Goal: Navigation & Orientation: Find specific page/section

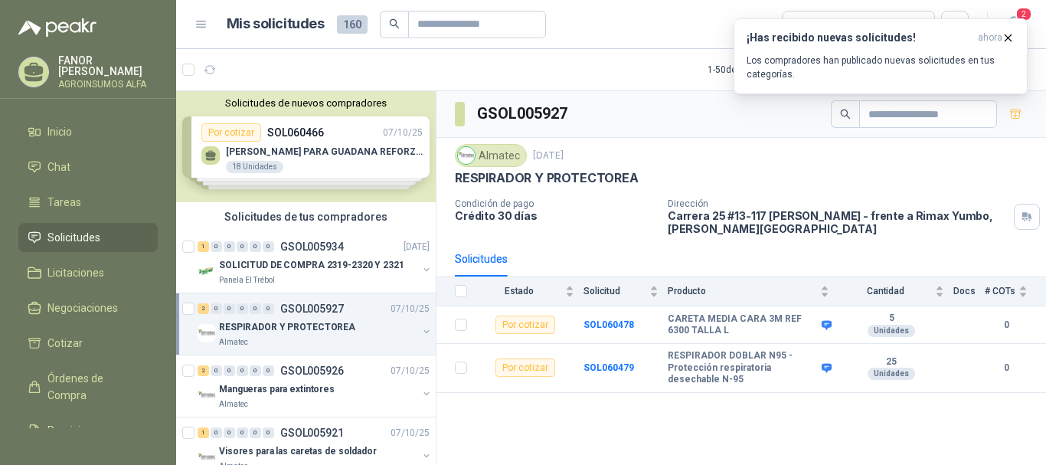
click at [63, 237] on span "Solicitudes" at bounding box center [73, 237] width 53 height 17
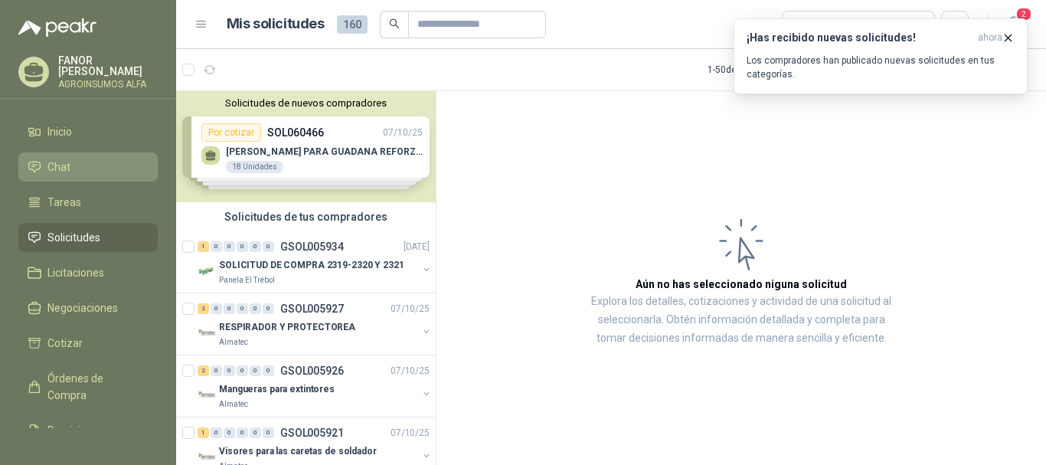
click at [57, 162] on span "Chat" at bounding box center [58, 166] width 23 height 17
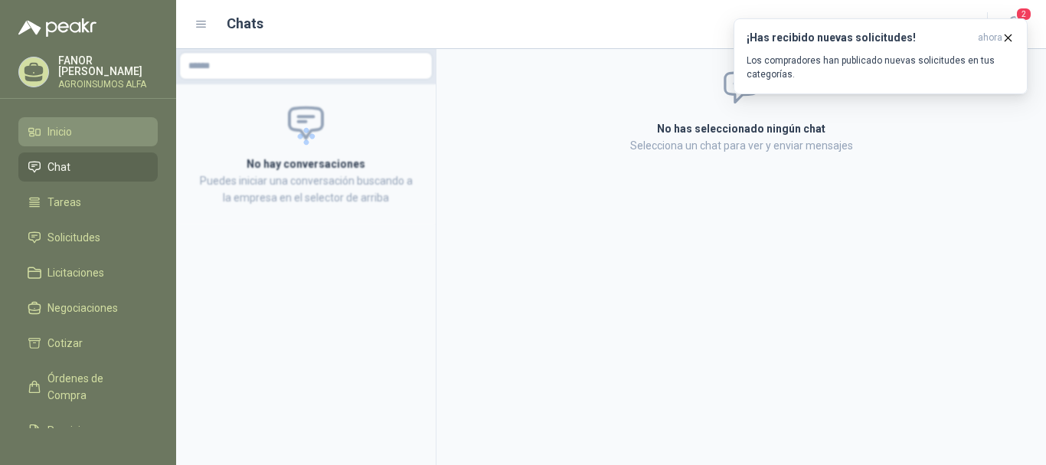
click at [65, 132] on span "Inicio" at bounding box center [59, 131] width 24 height 17
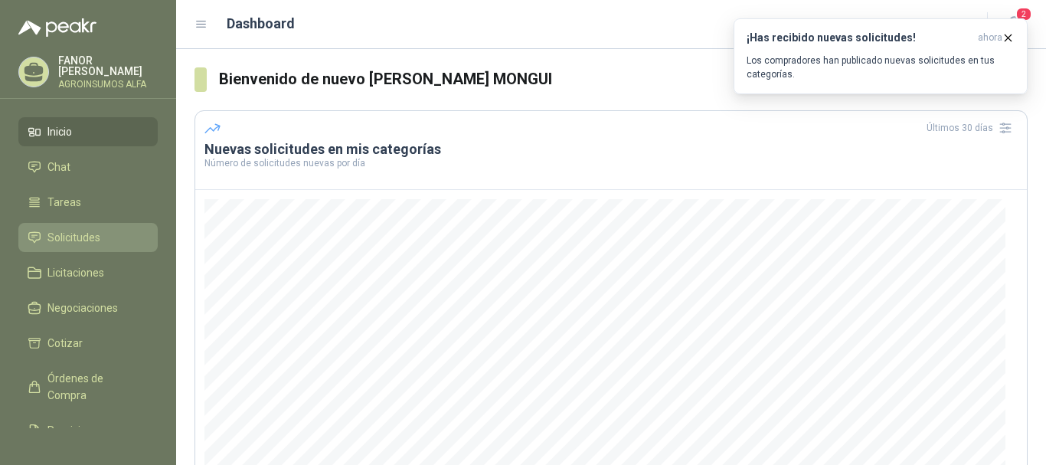
click at [75, 237] on span "Solicitudes" at bounding box center [73, 237] width 53 height 17
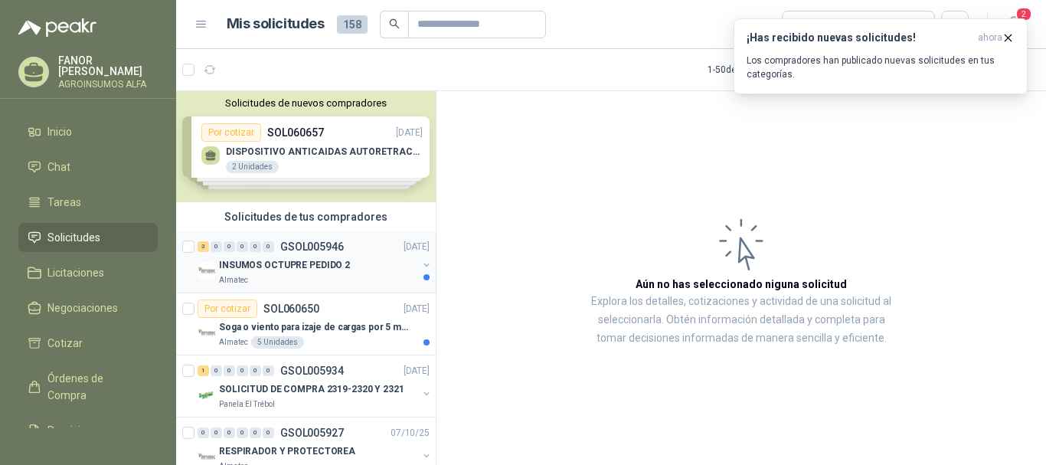
click at [253, 262] on p "INSUMOS OCTUPRE PEDIDO 2" at bounding box center [284, 265] width 131 height 15
